Goal: Find specific page/section: Find specific page/section

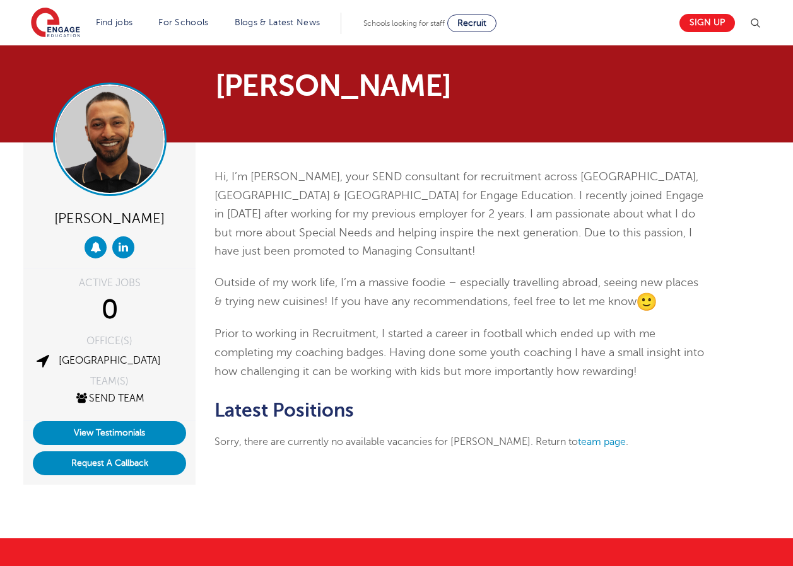
click at [102, 149] on img at bounding box center [109, 139] width 107 height 107
click at [753, 27] on img at bounding box center [754, 23] width 15 height 15
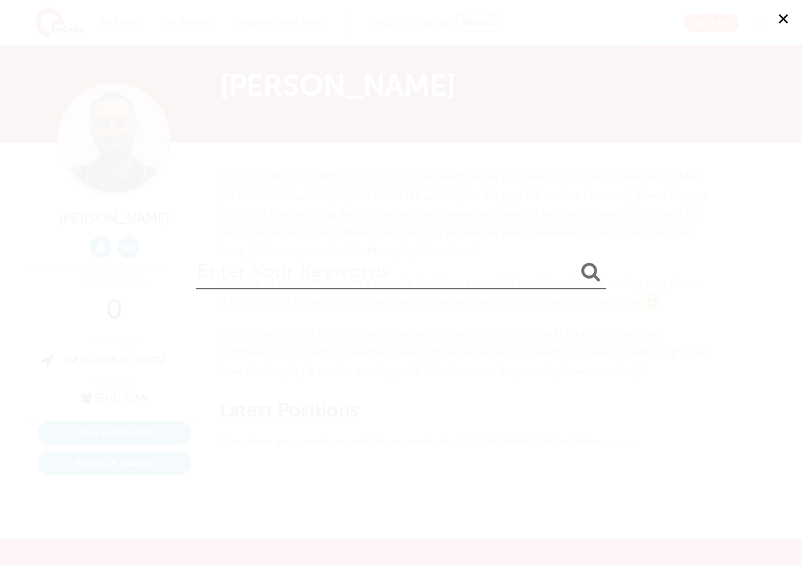
click at [424, 270] on input "search" at bounding box center [401, 268] width 410 height 41
type input "[PERSON_NAME]"
click at [576, 261] on button "submit" at bounding box center [591, 272] width 30 height 23
drag, startPoint x: 308, startPoint y: 272, endPoint x: 175, endPoint y: 264, distance: 133.3
click at [175, 264] on div "✕ [PERSON_NAME]" at bounding box center [401, 283] width 802 height 566
